Goal: Task Accomplishment & Management: Manage account settings

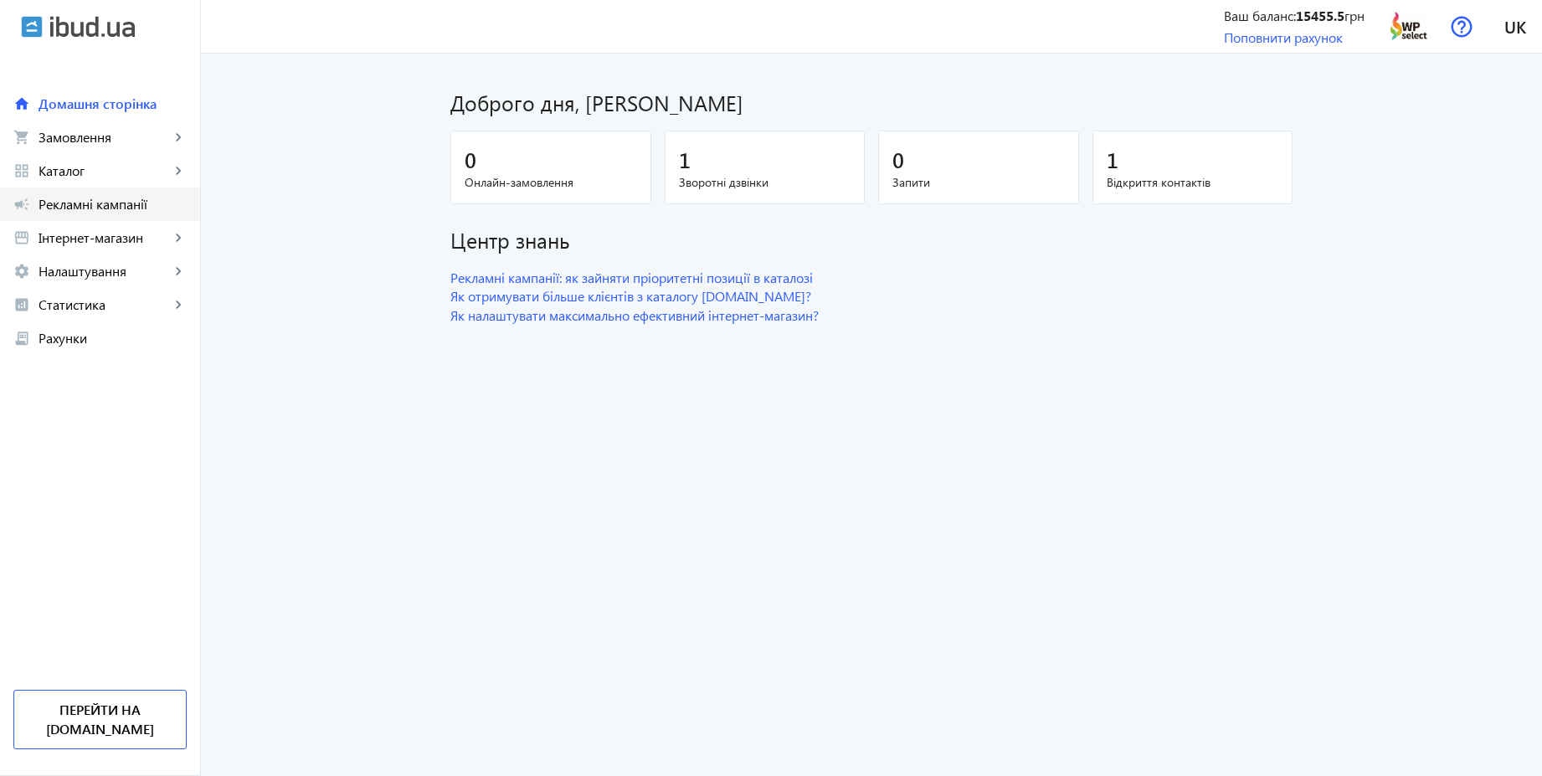
click at [81, 201] on span "Рекламні кампанії" at bounding box center [113, 204] width 148 height 17
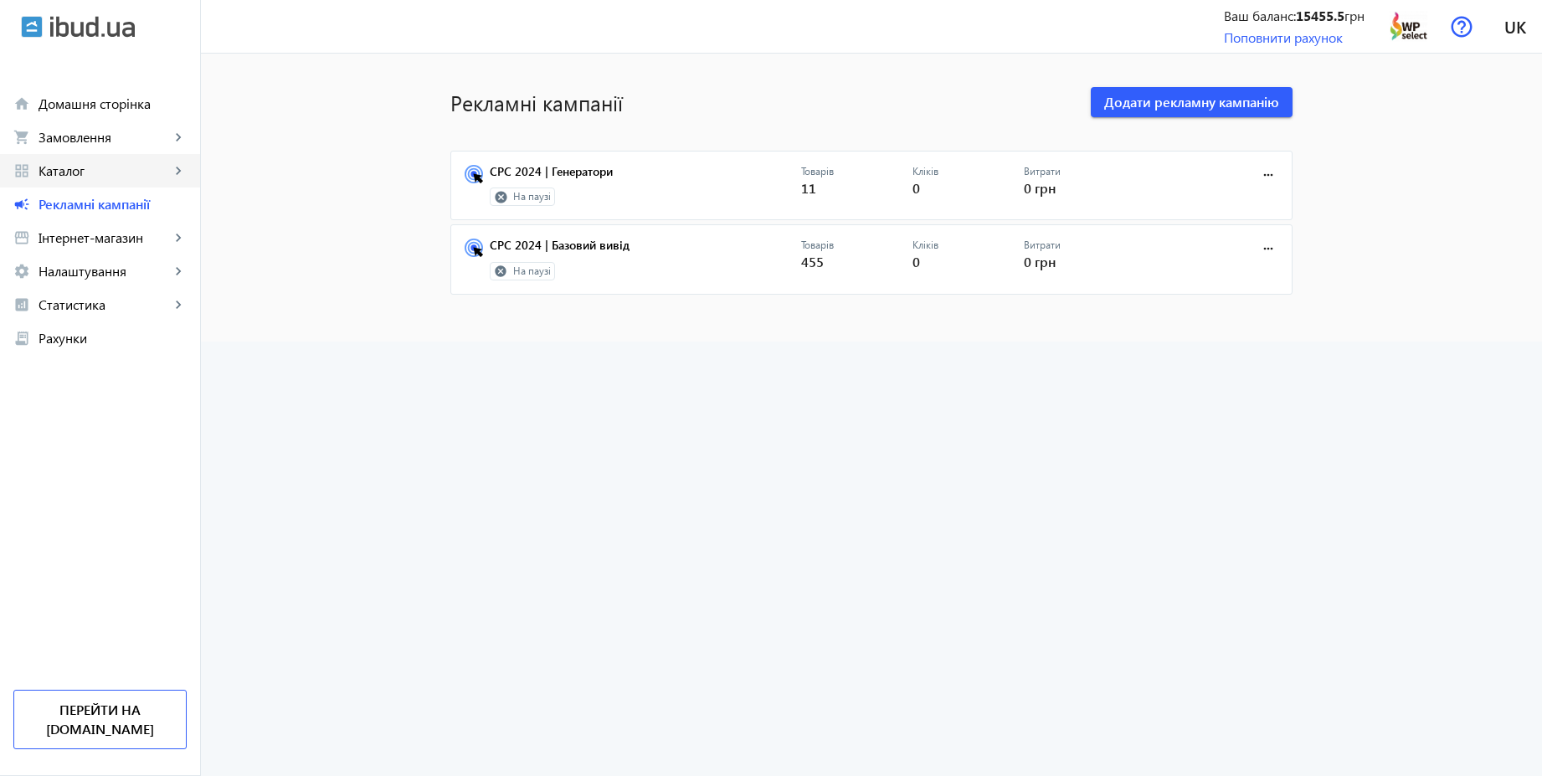
click at [86, 171] on span "Каталог" at bounding box center [104, 170] width 131 height 17
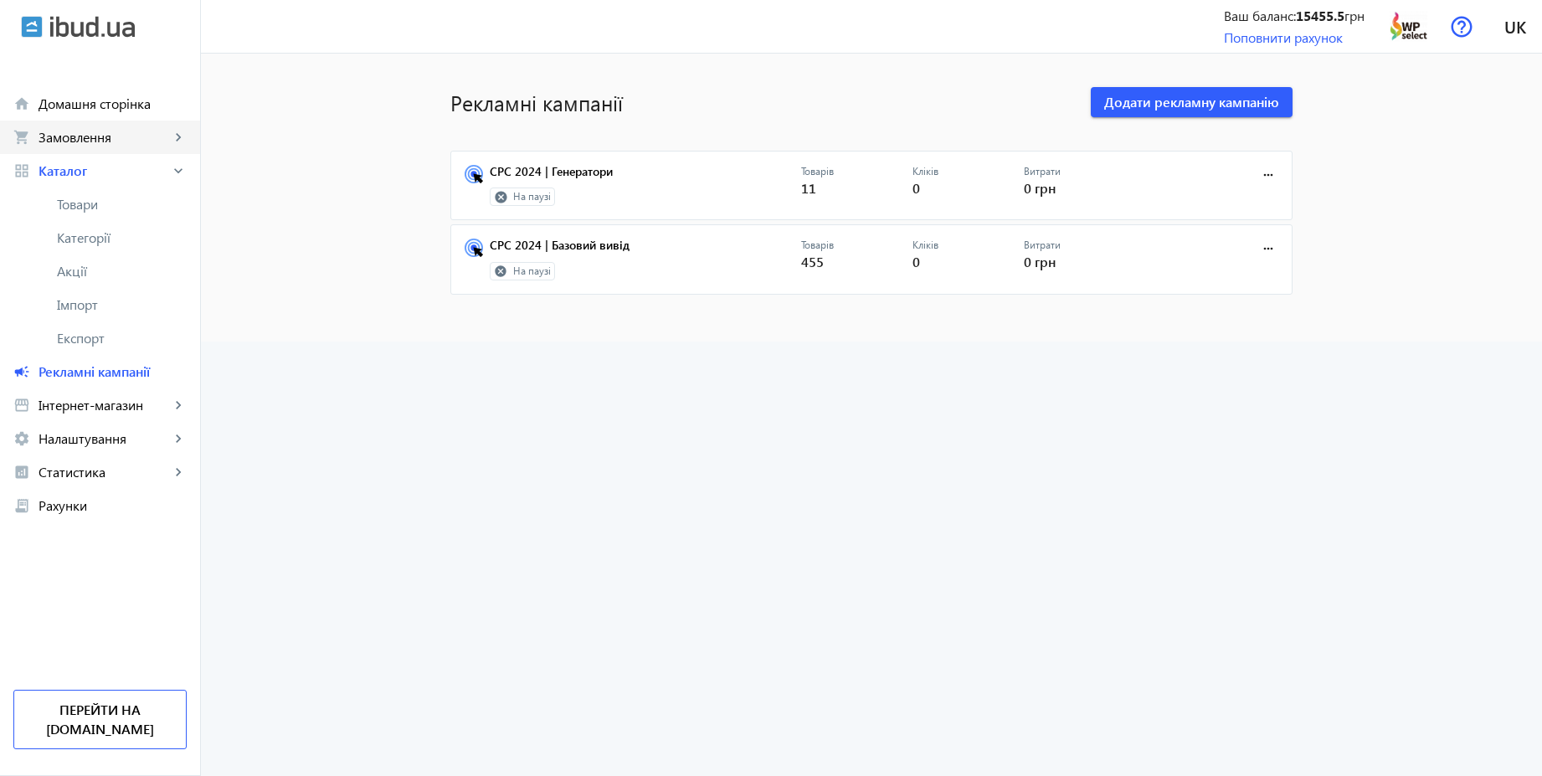
click at [89, 141] on span "Замовлення" at bounding box center [104, 137] width 131 height 17
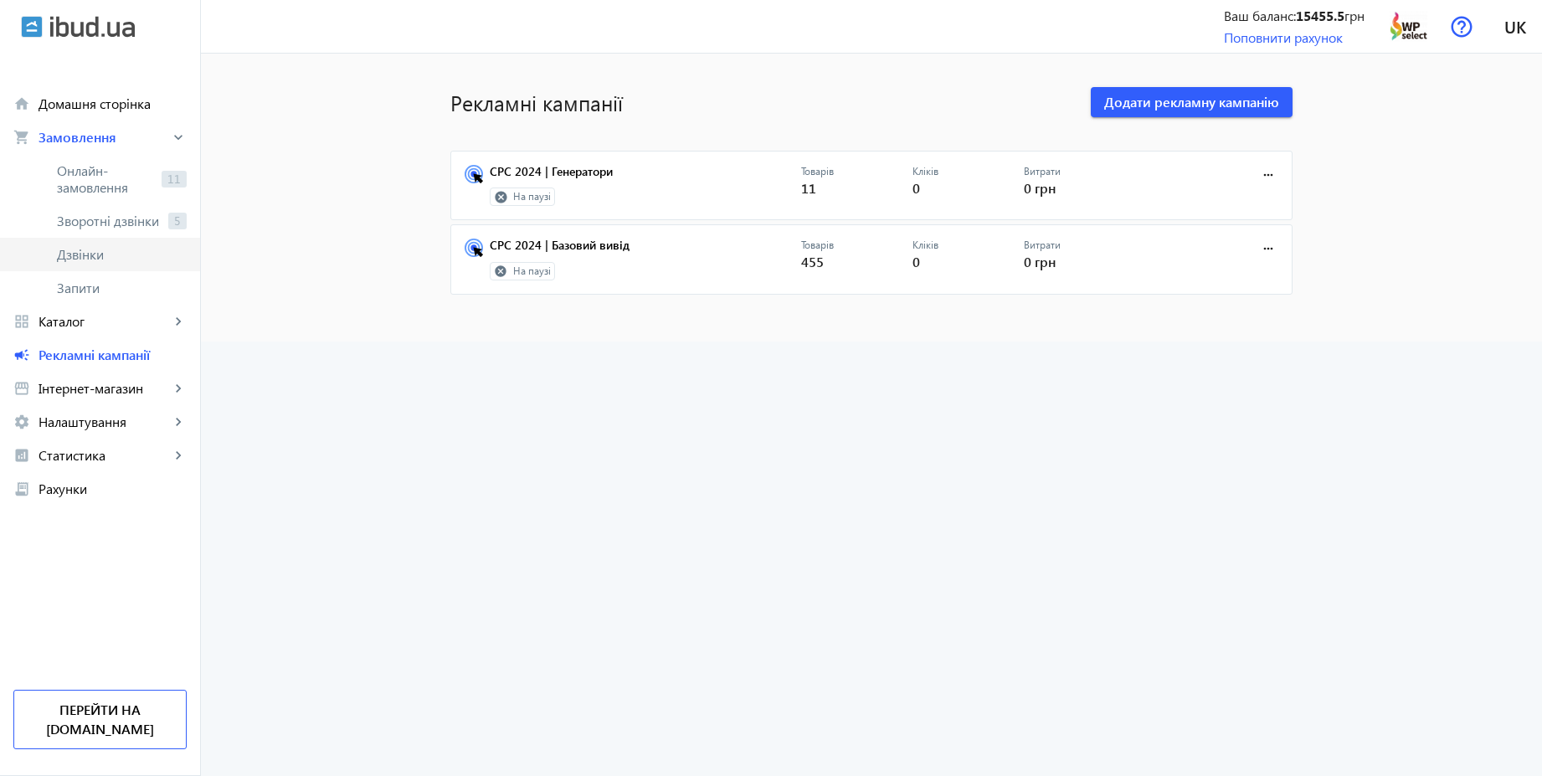
click at [86, 260] on span "Дзвінки" at bounding box center [122, 254] width 130 height 17
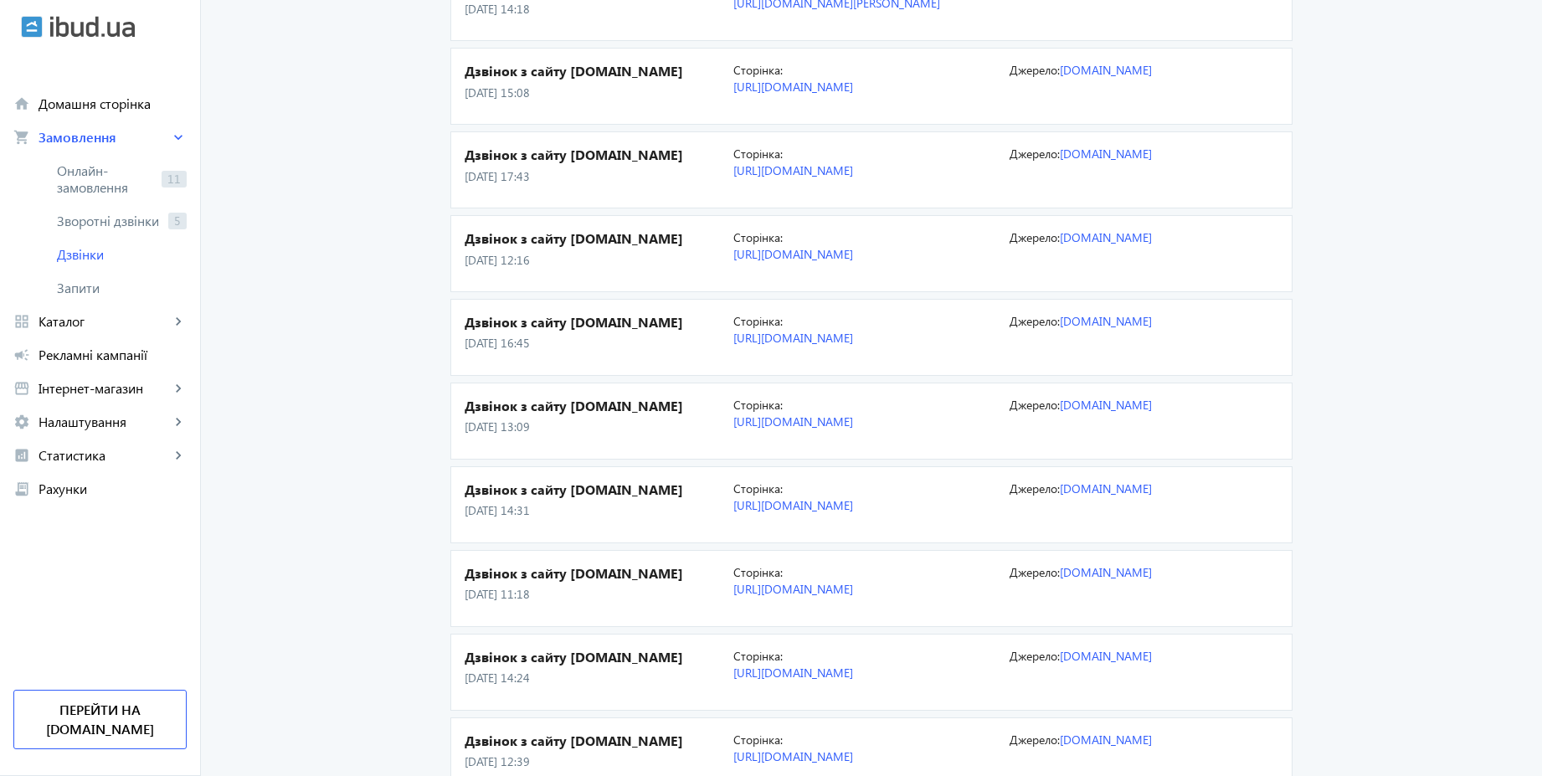
scroll to position [1507, 0]
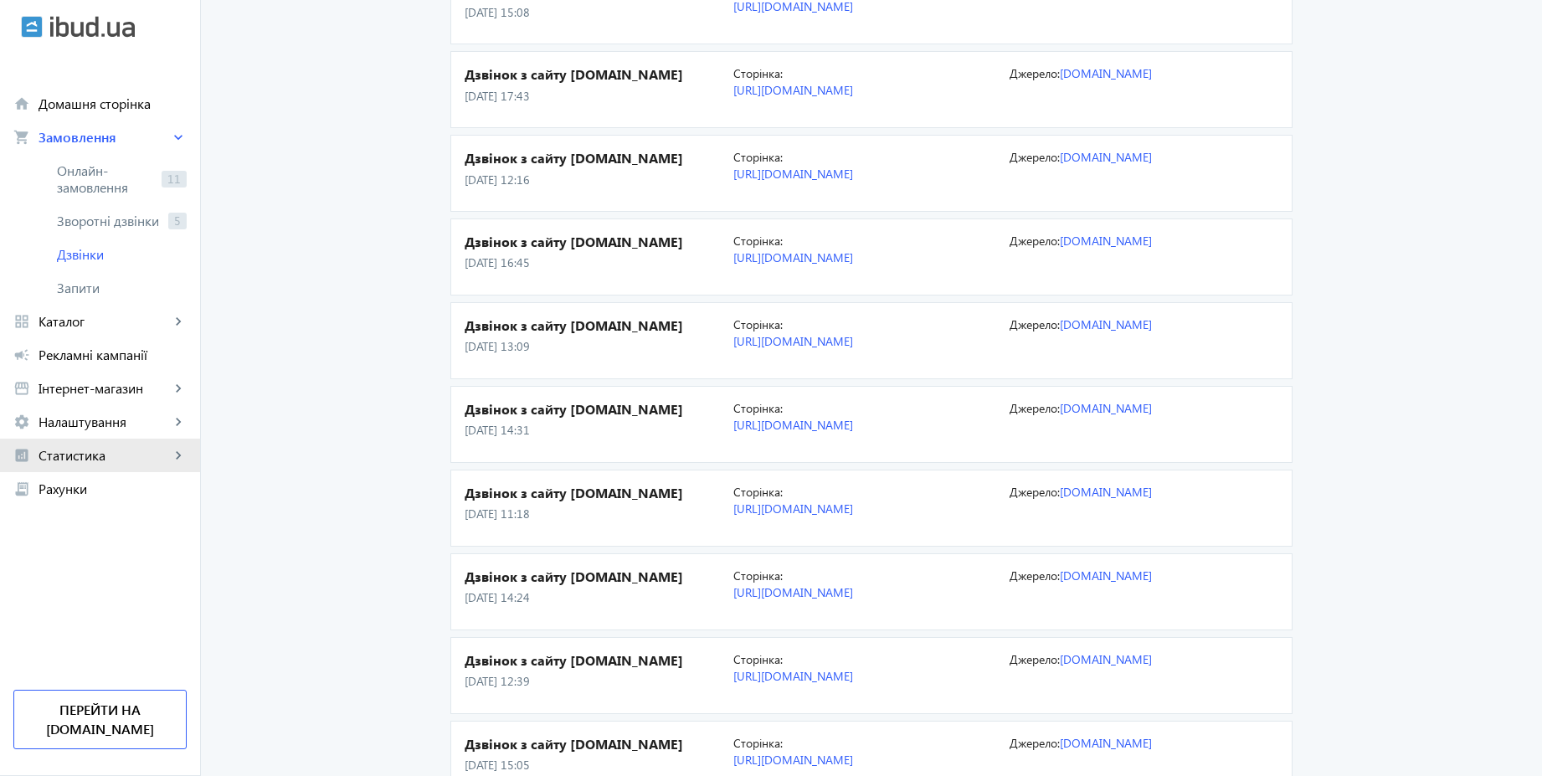
click at [103, 465] on link "analytics Статистика keyboard_arrow_right" at bounding box center [100, 455] width 200 height 33
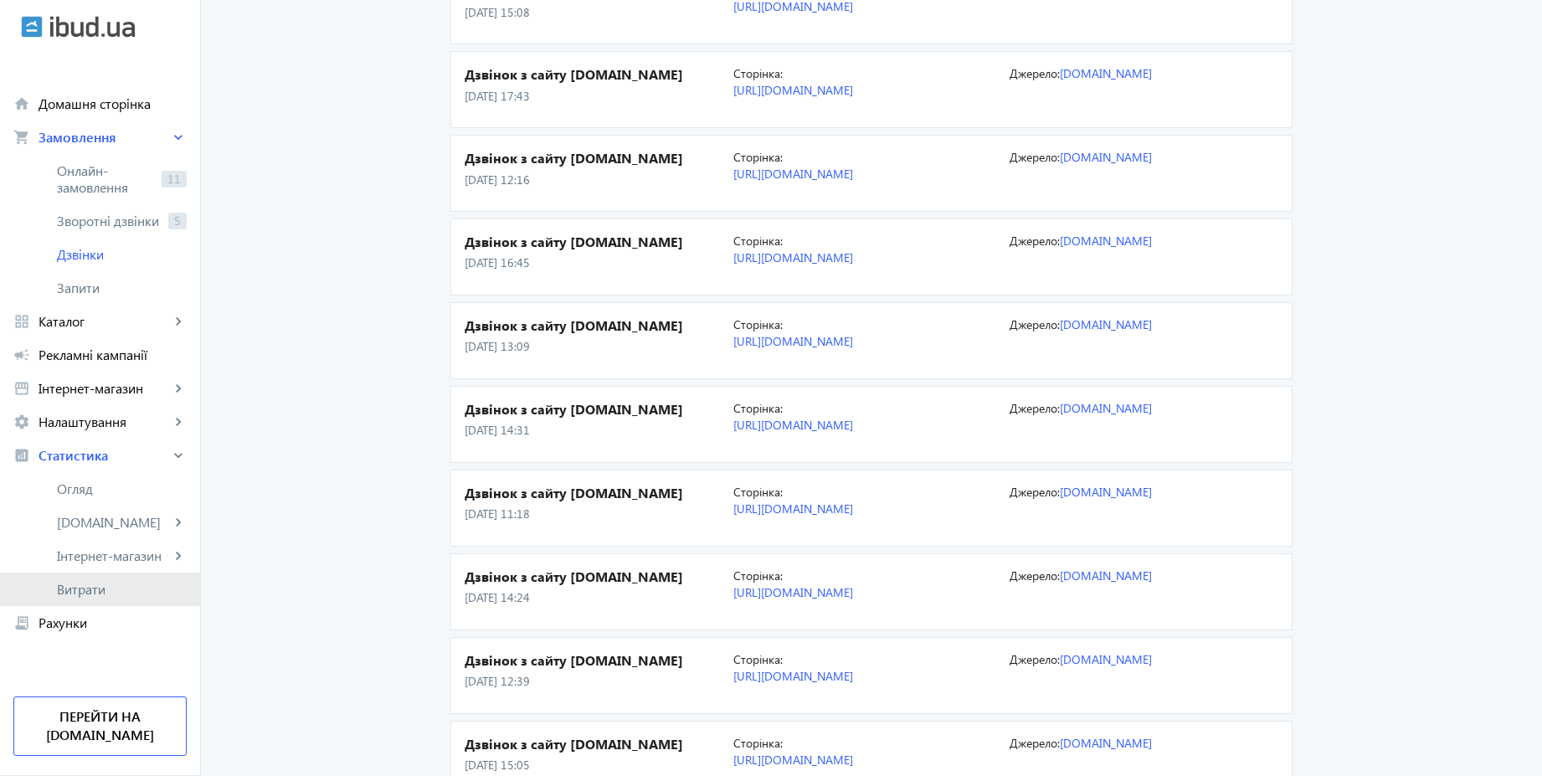
click at [90, 583] on span "Витрати" at bounding box center [122, 589] width 130 height 17
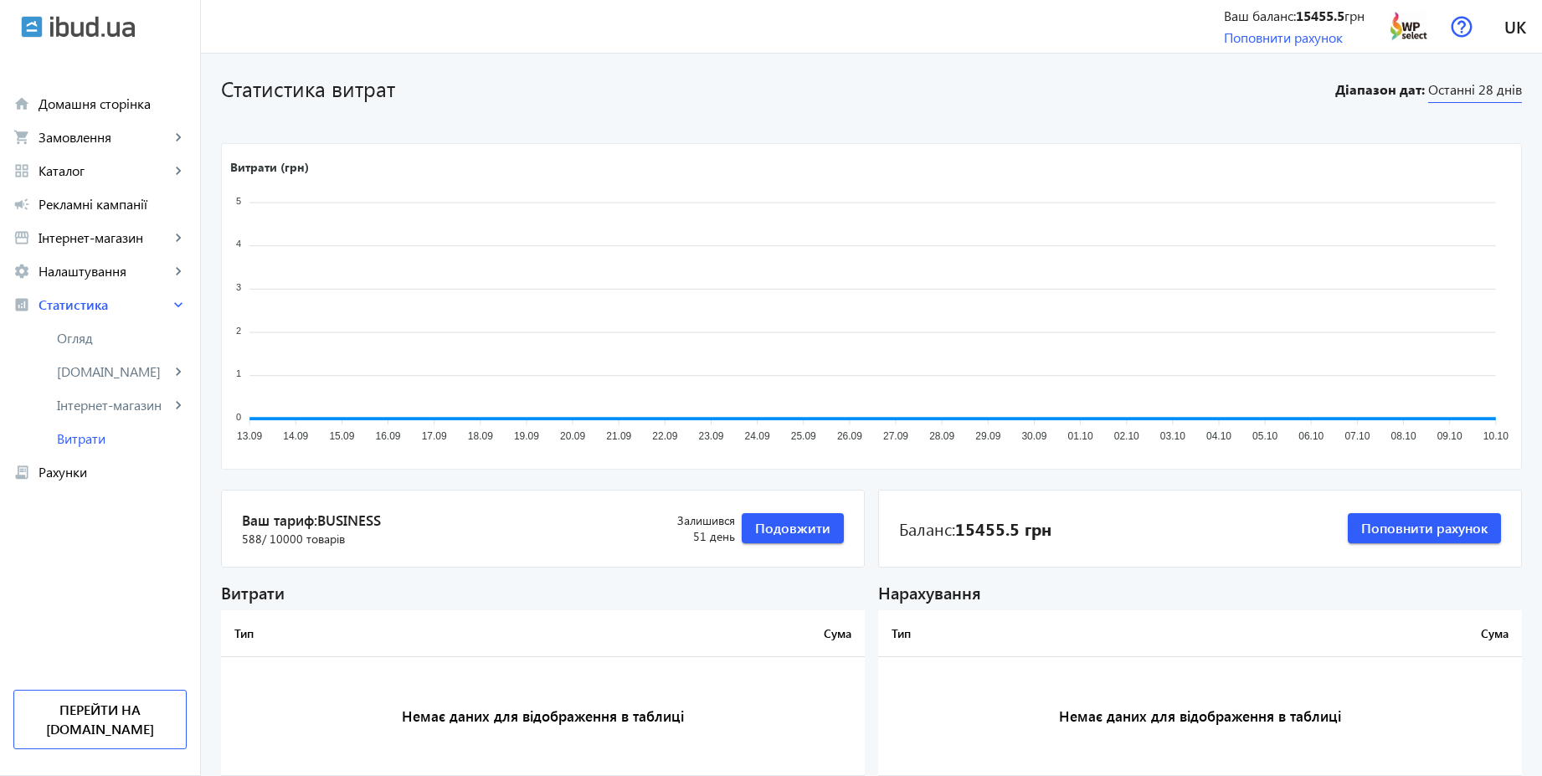
click at [1500, 102] on span "Останні 28 днів" at bounding box center [1475, 91] width 94 height 23
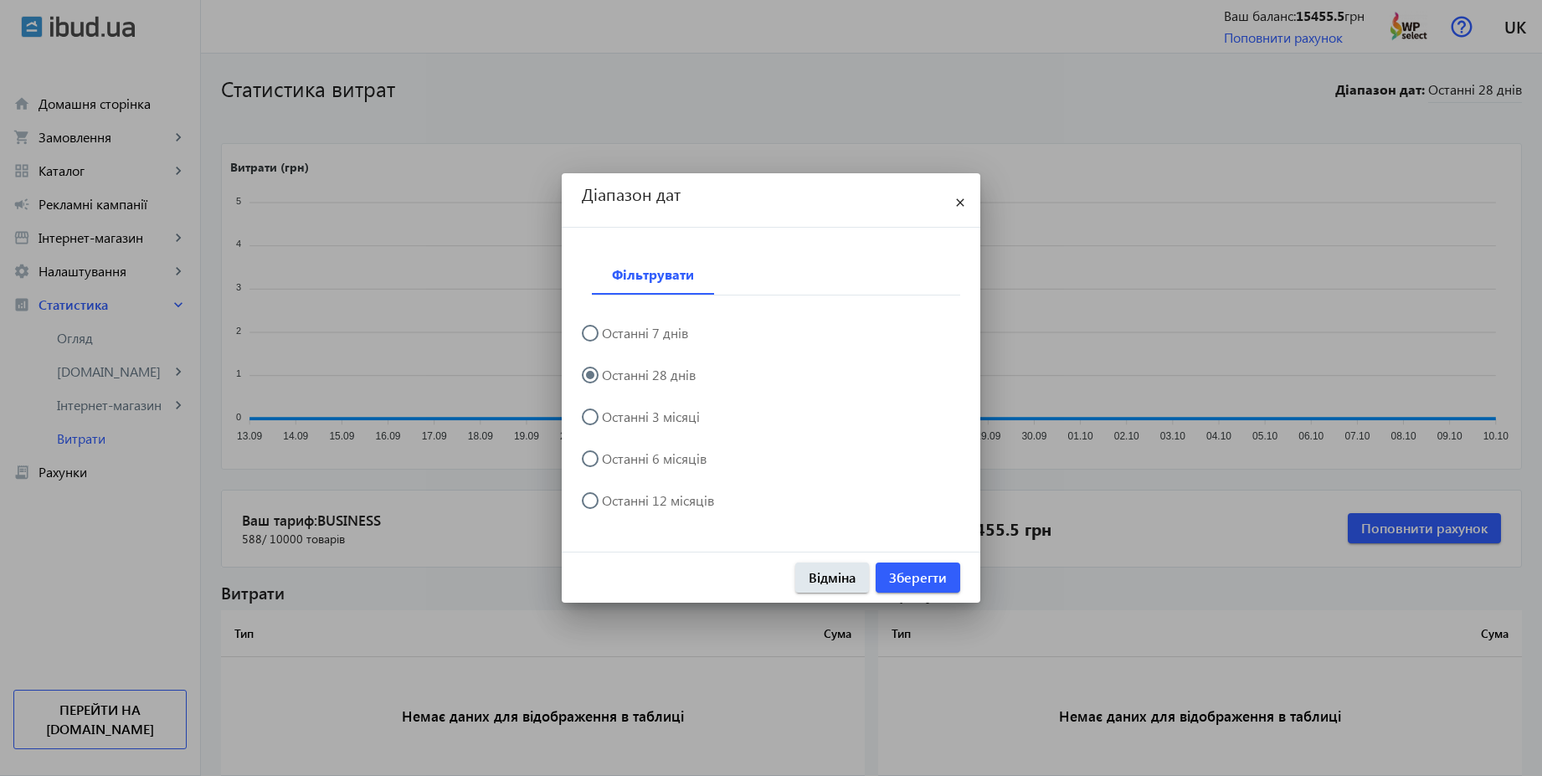
click at [676, 497] on label "Останні 12 місяців" at bounding box center [657, 500] width 116 height 13
click at [615, 497] on input "Останні 12 місяців" at bounding box center [598, 508] width 33 height 33
radio input "true"
click at [917, 571] on span "Зберегти" at bounding box center [918, 577] width 58 height 18
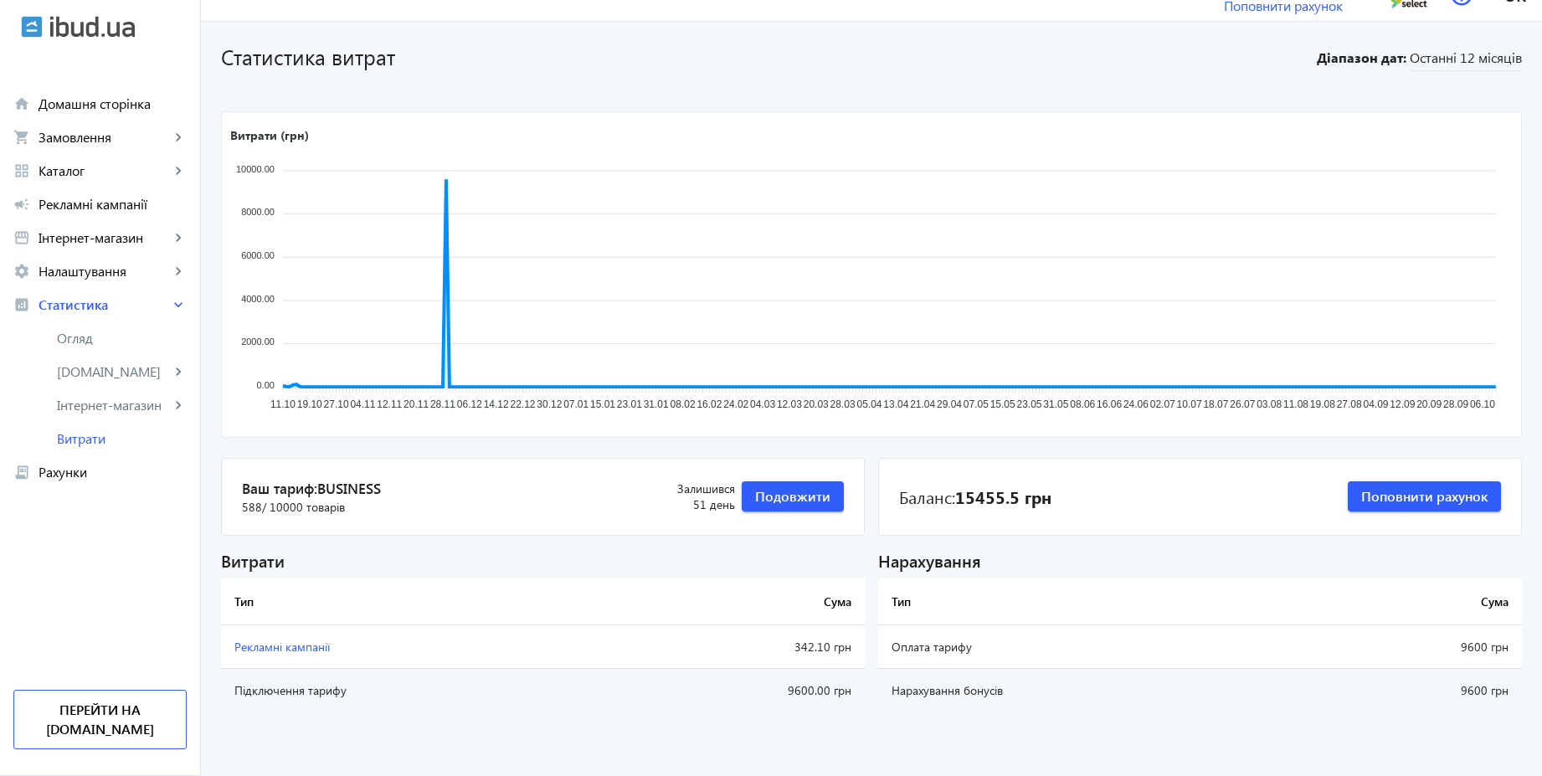
scroll to position [0, 0]
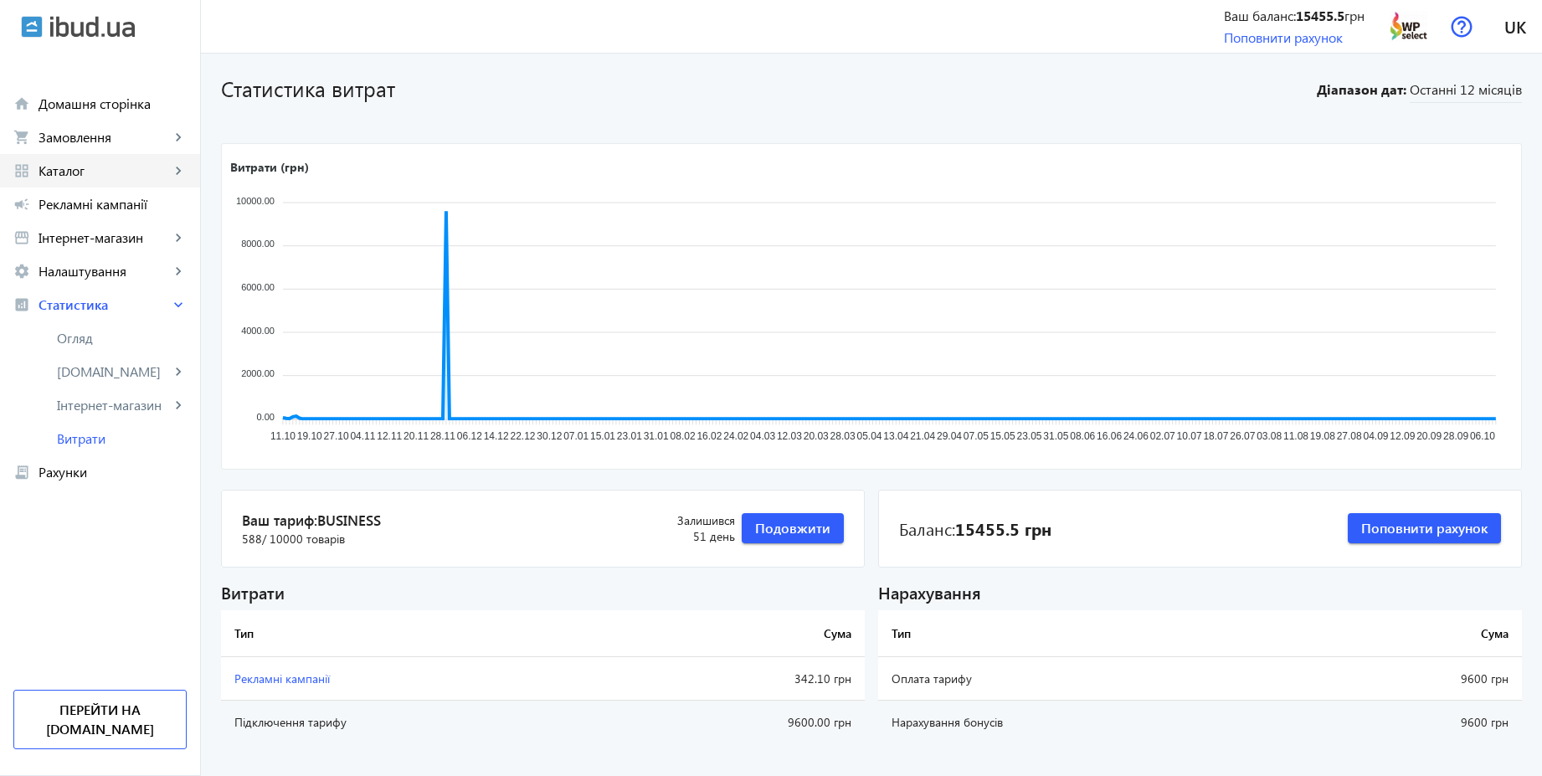
click at [86, 160] on link "grid_view Каталог keyboard_arrow_right" at bounding box center [100, 170] width 200 height 33
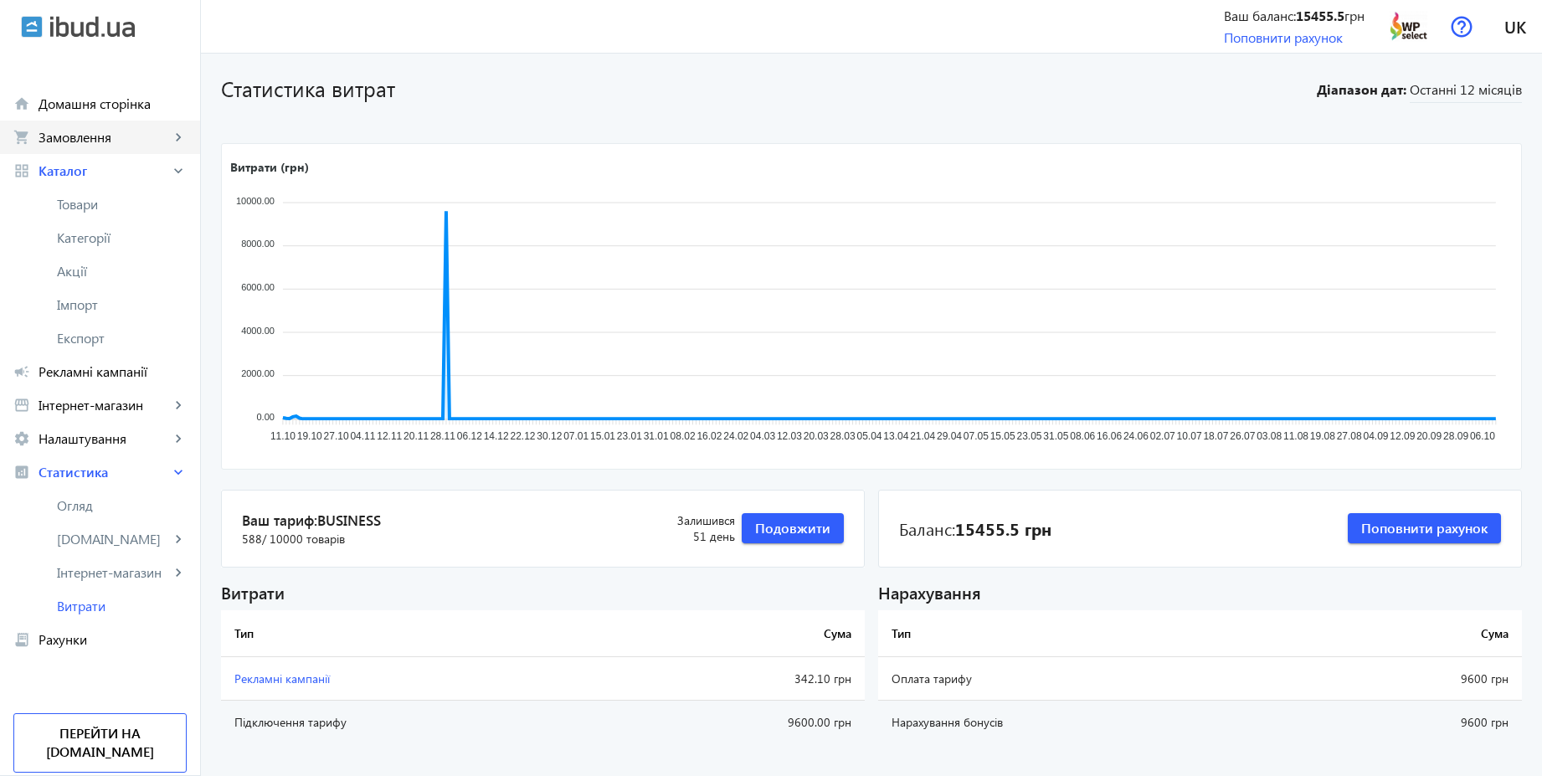
click at [76, 136] on span "Замовлення" at bounding box center [104, 137] width 131 height 17
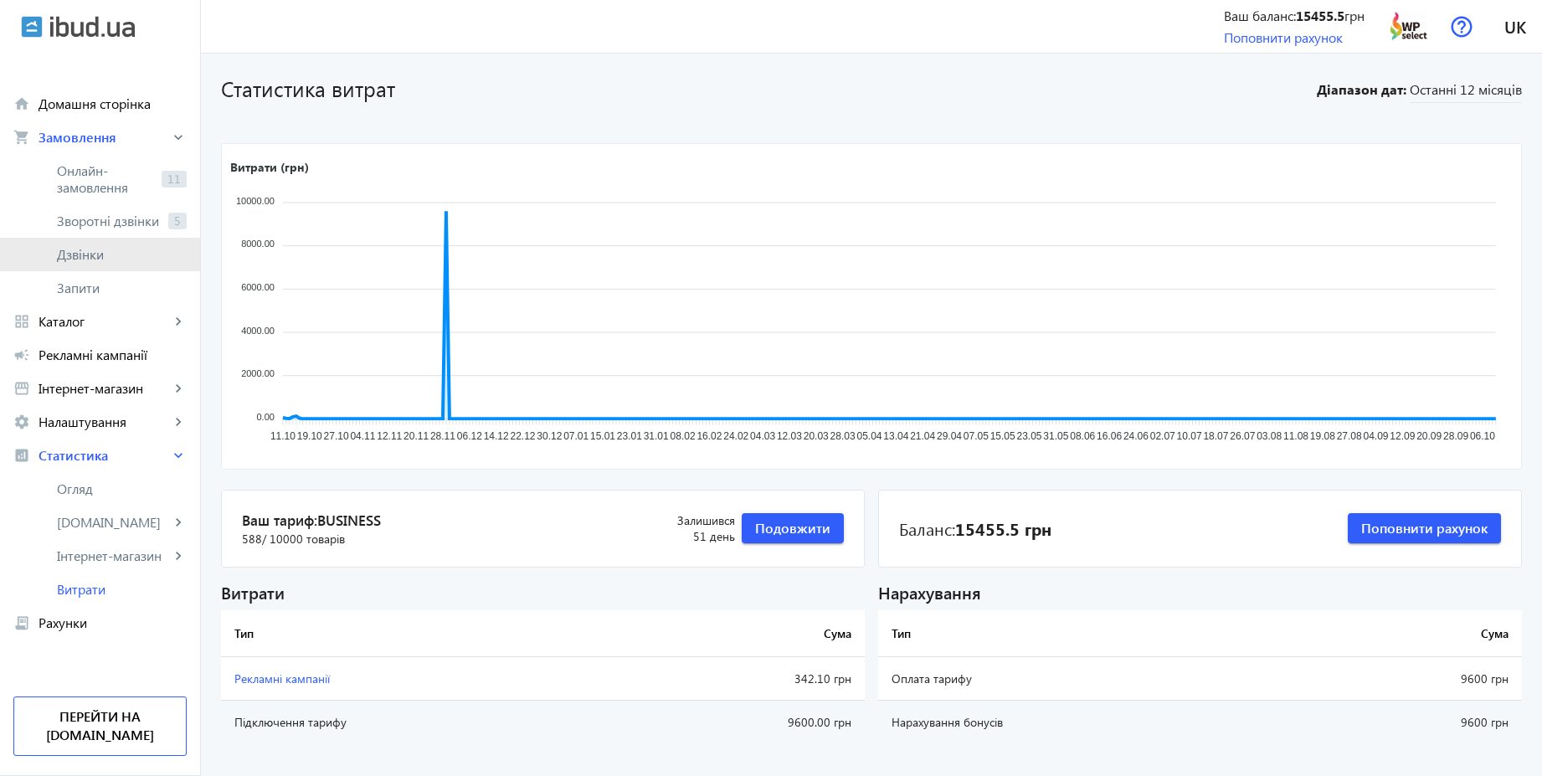
click at [90, 257] on span "Дзвінки" at bounding box center [122, 254] width 130 height 17
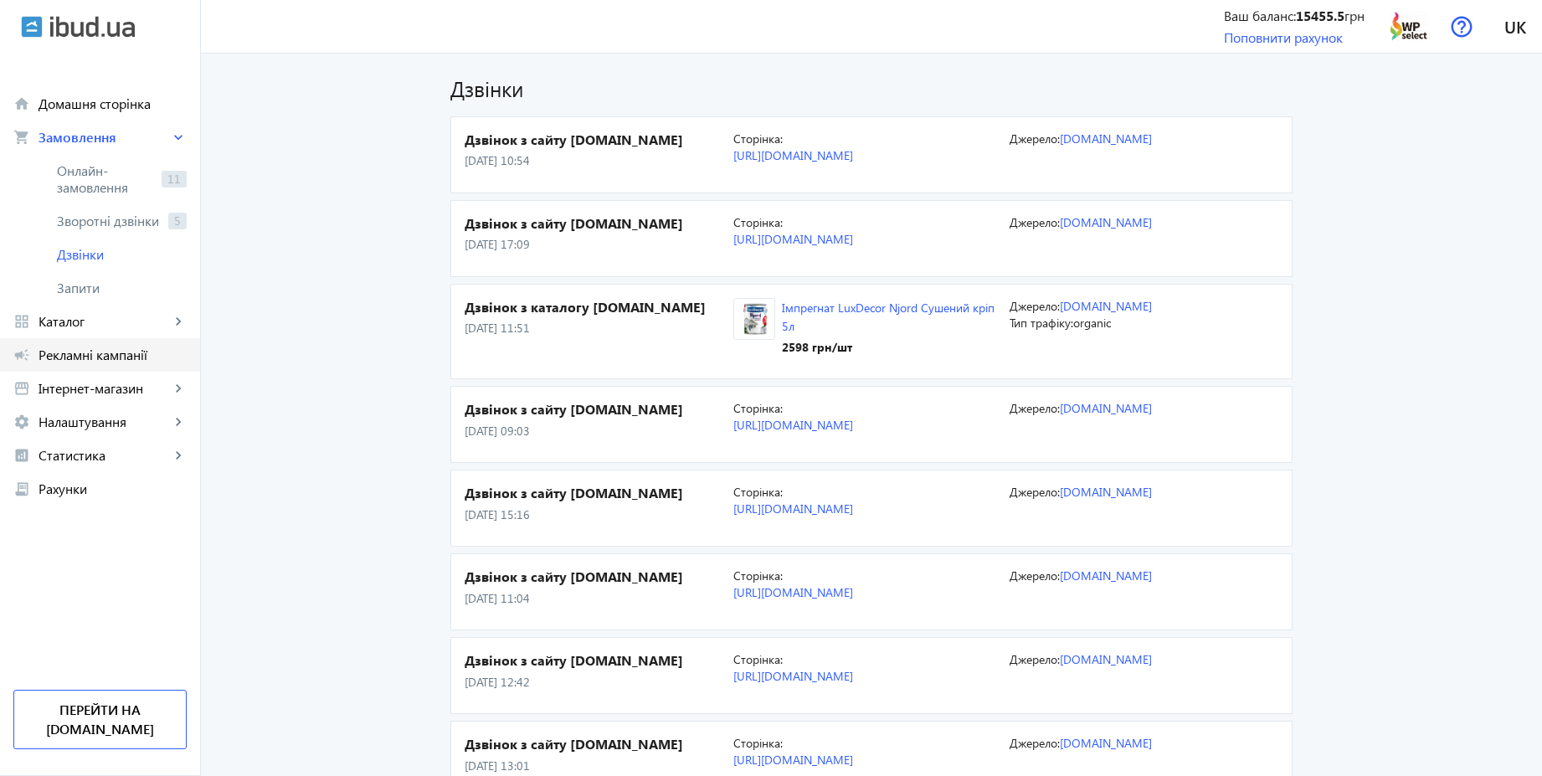
click at [90, 351] on span "Рекламні кампанії" at bounding box center [113, 355] width 148 height 17
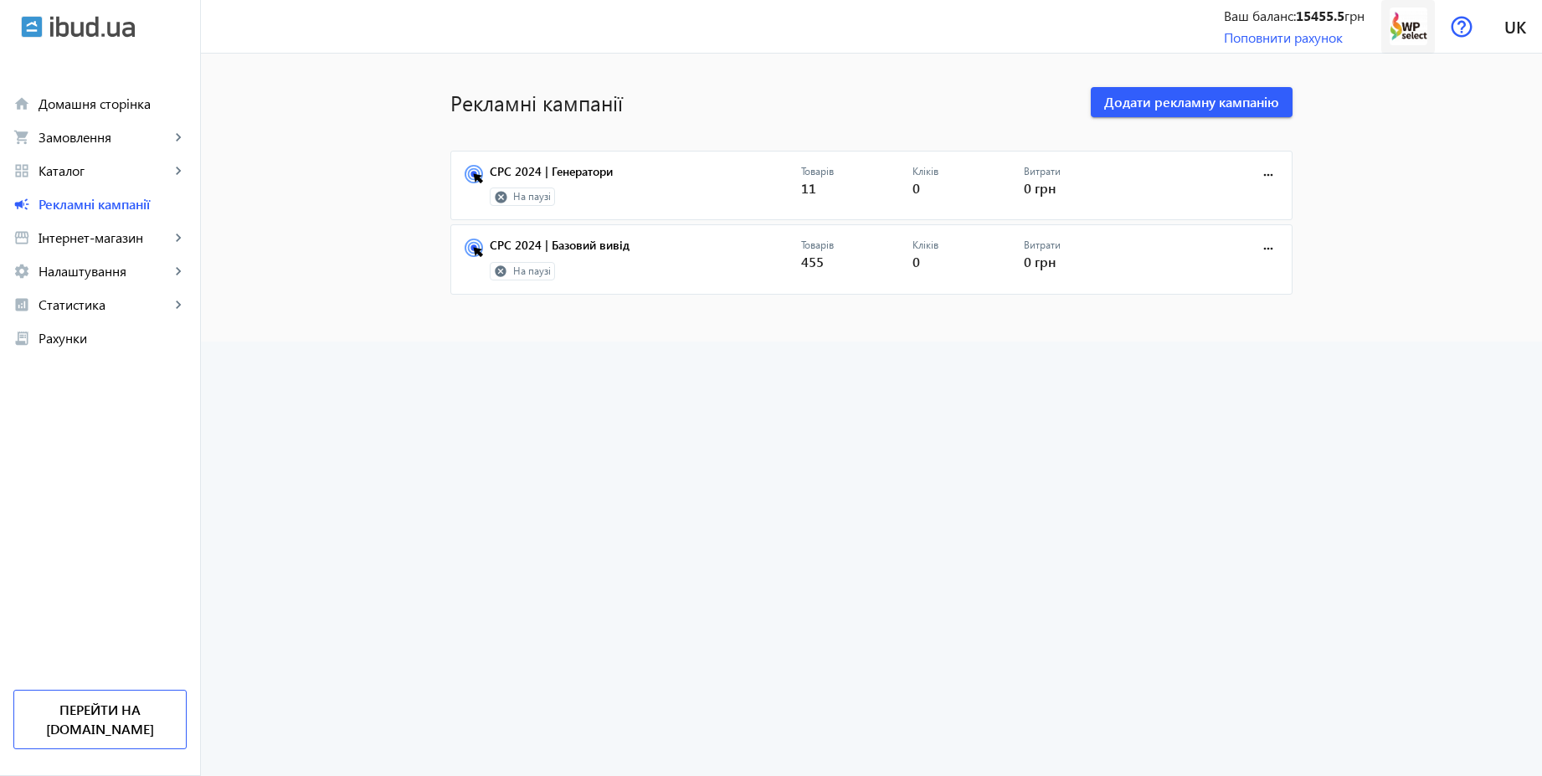
click at [1411, 23] on img at bounding box center [1409, 27] width 38 height 38
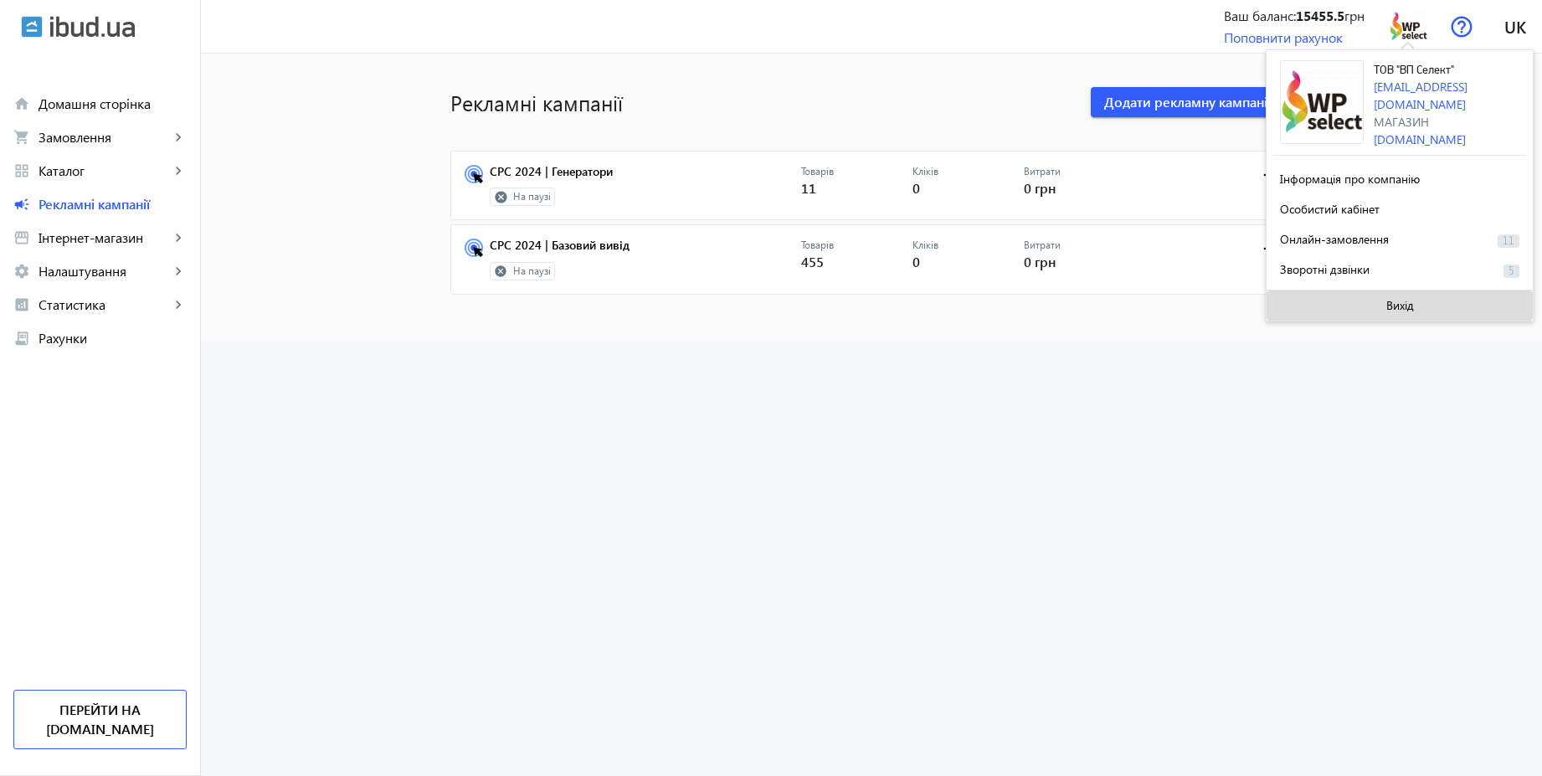
click at [1390, 299] on span "Вихід" at bounding box center [1400, 305] width 28 height 13
